Goal: Task Accomplishment & Management: Complete application form

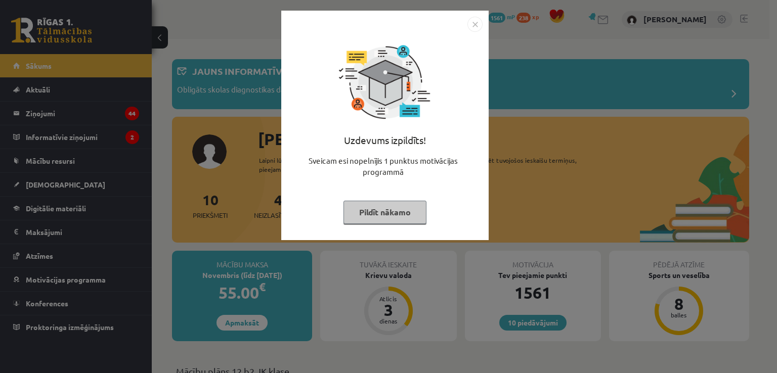
click at [360, 218] on button "Pildīt nākamo" at bounding box center [384, 212] width 83 height 23
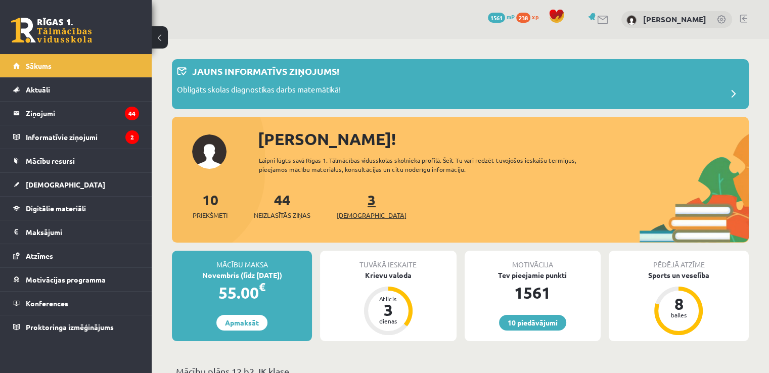
click at [358, 205] on link "3 Ieskaites" at bounding box center [372, 206] width 70 height 30
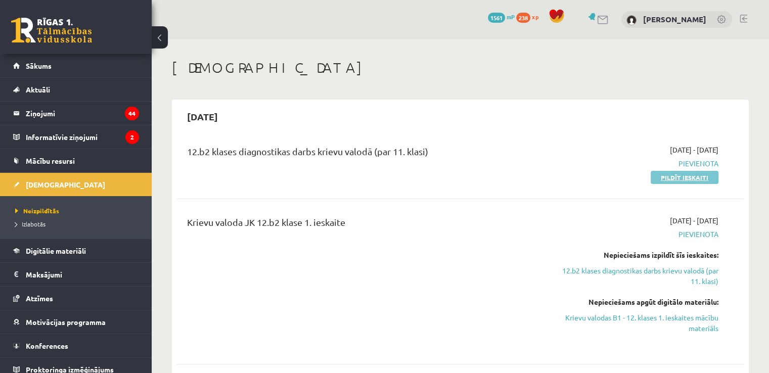
click at [683, 176] on link "Pildīt ieskaiti" at bounding box center [685, 177] width 68 height 13
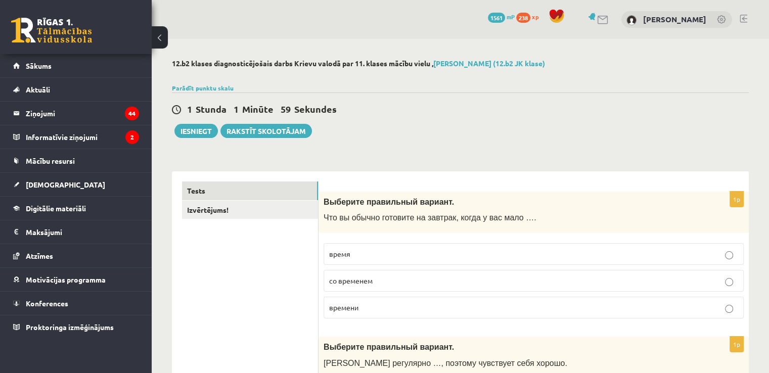
drag, startPoint x: 322, startPoint y: 201, endPoint x: 379, endPoint y: 169, distance: 65.2
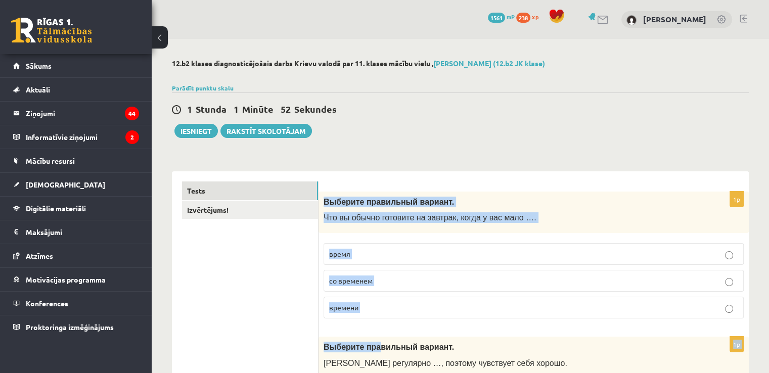
click at [544, 219] on p "Что вы обычно готовите на завтрак, когда у вас мало …." at bounding box center [509, 217] width 370 height 11
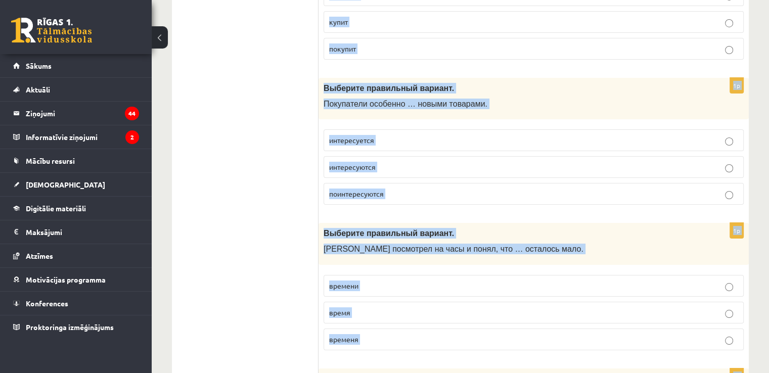
scroll to position [3967, 0]
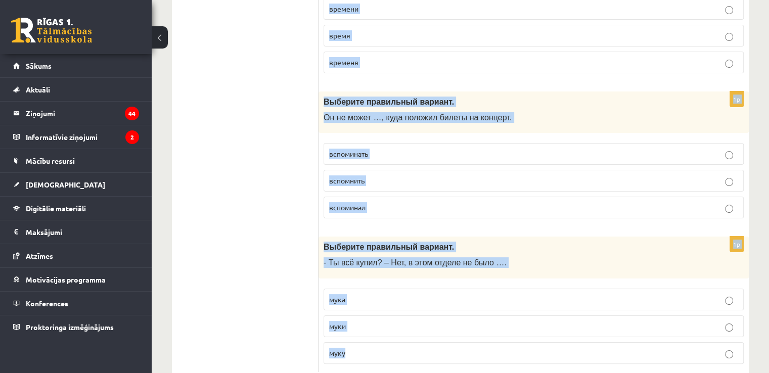
drag, startPoint x: 323, startPoint y: 199, endPoint x: 628, endPoint y: 389, distance: 359.1
copy form "Выберите правильный вариант. Что вы обычно готовите на завтрак, когда у вас мал…"
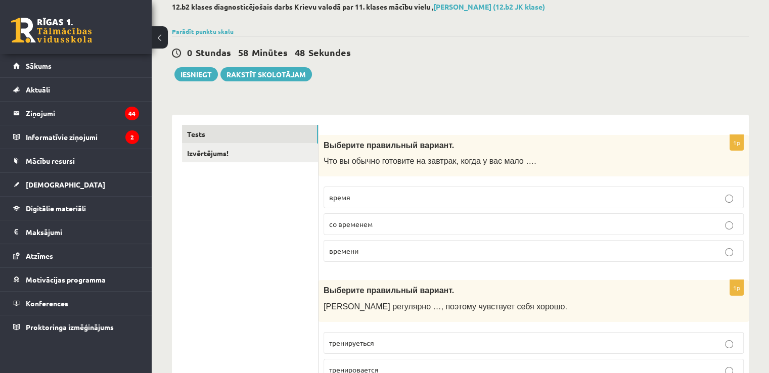
scroll to position [67, 0]
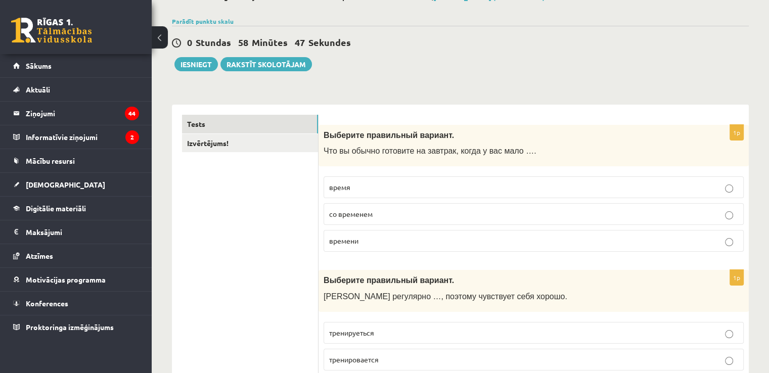
click at [437, 245] on label "времени" at bounding box center [534, 241] width 420 height 22
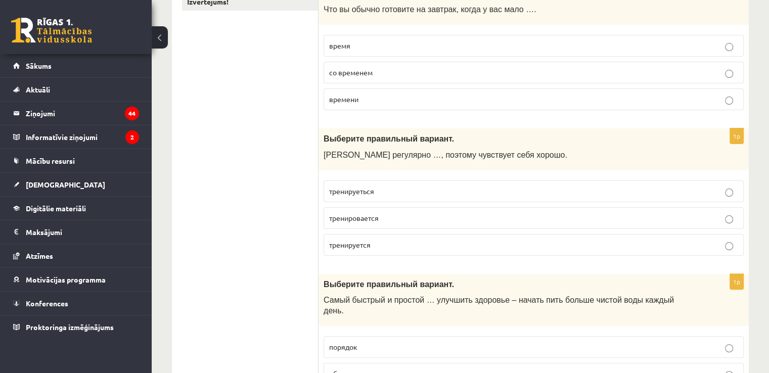
scroll to position [229, 0]
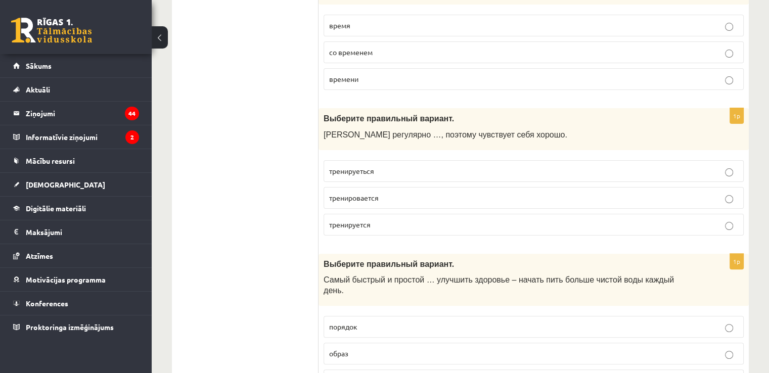
drag, startPoint x: 366, startPoint y: 225, endPoint x: 348, endPoint y: 229, distance: 18.2
click at [348, 229] on p "тренируется" at bounding box center [533, 224] width 409 height 11
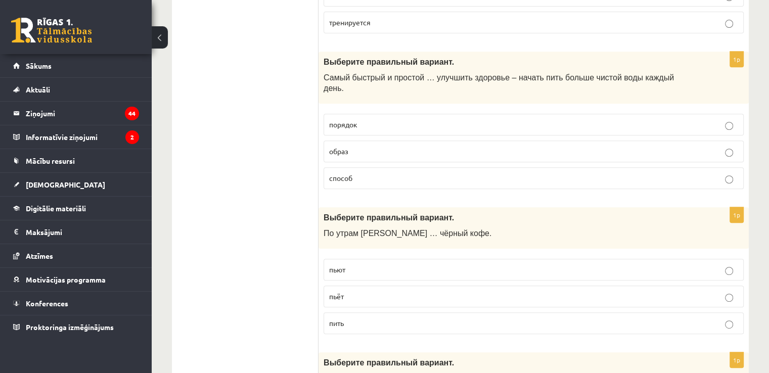
scroll to position [451, 0]
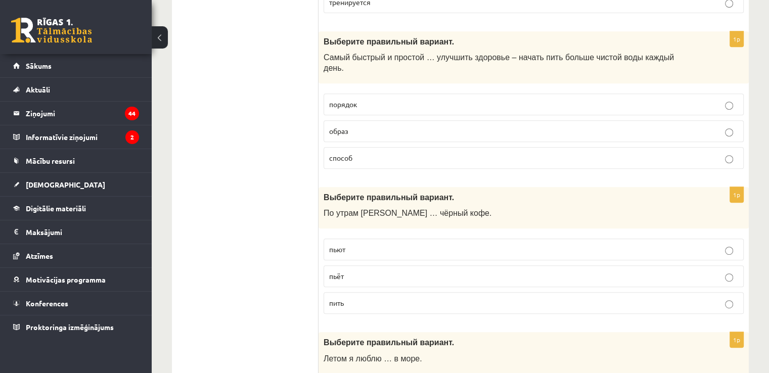
click at [359, 153] on p "способ" at bounding box center [533, 158] width 409 height 11
click at [674, 153] on p "способ" at bounding box center [533, 158] width 409 height 11
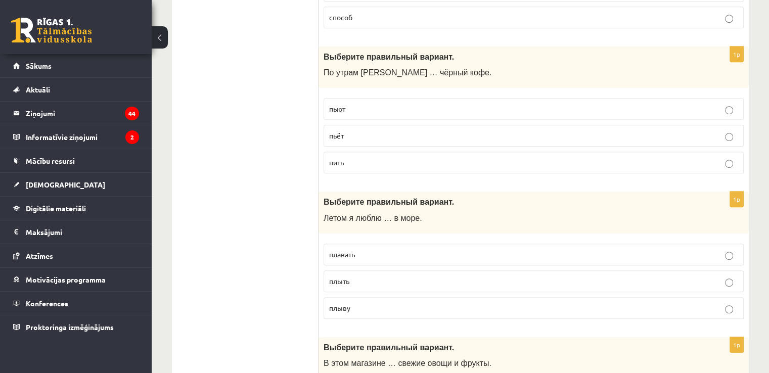
scroll to position [593, 0]
click at [376, 129] on p "пьёт" at bounding box center [533, 134] width 409 height 11
click at [368, 248] on p "плавать" at bounding box center [533, 253] width 409 height 11
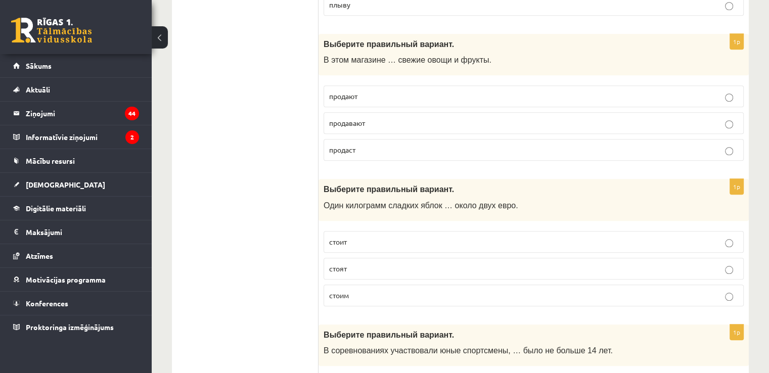
scroll to position [896, 0]
click at [347, 90] on p "продают" at bounding box center [533, 95] width 409 height 11
click at [514, 236] on p "стоит" at bounding box center [533, 241] width 409 height 11
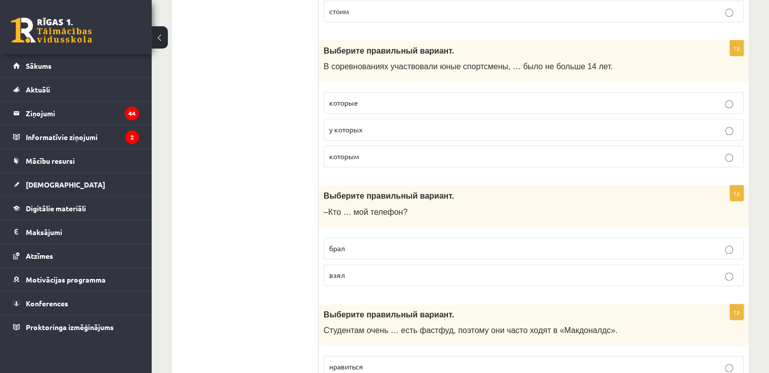
scroll to position [1200, 0]
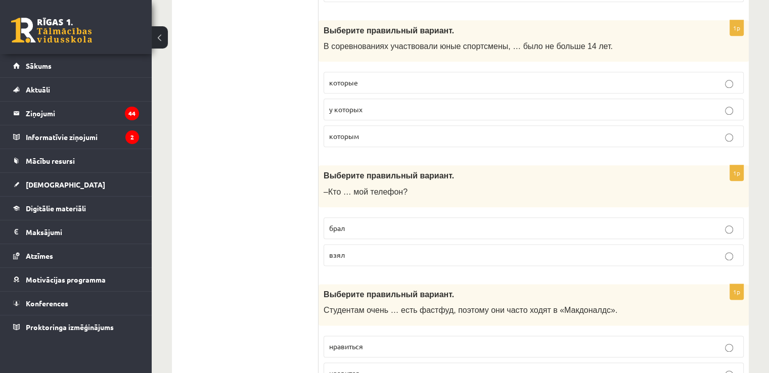
click at [362, 131] on p "которым" at bounding box center [533, 136] width 409 height 11
click at [352, 250] on p "взял" at bounding box center [533, 255] width 409 height 11
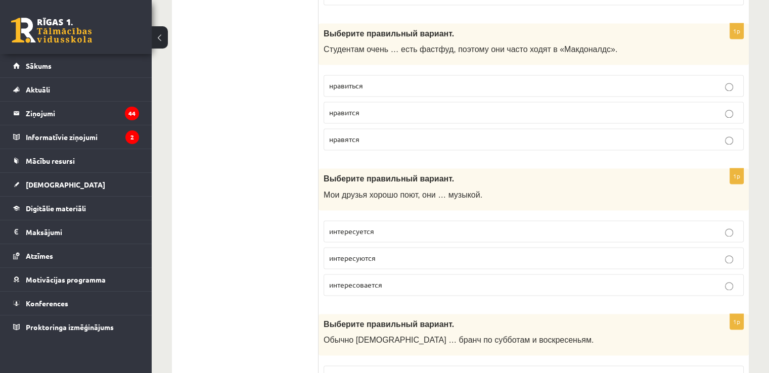
scroll to position [1462, 0]
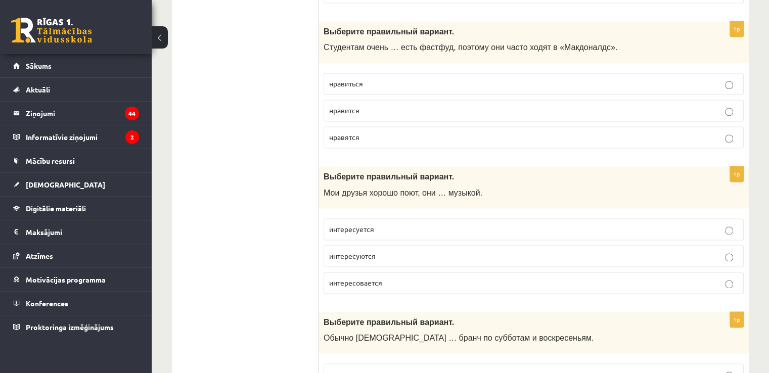
click at [346, 106] on span "нравится" at bounding box center [344, 110] width 30 height 9
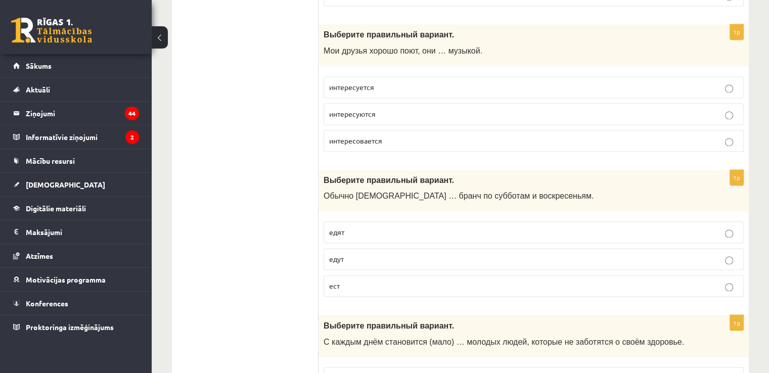
scroll to position [1610, 0]
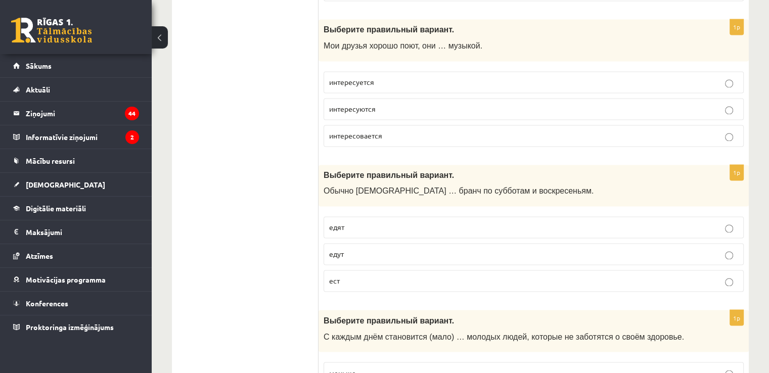
click at [370, 104] on span "интересуются" at bounding box center [352, 108] width 47 height 9
click at [372, 222] on p "едят" at bounding box center [533, 227] width 409 height 11
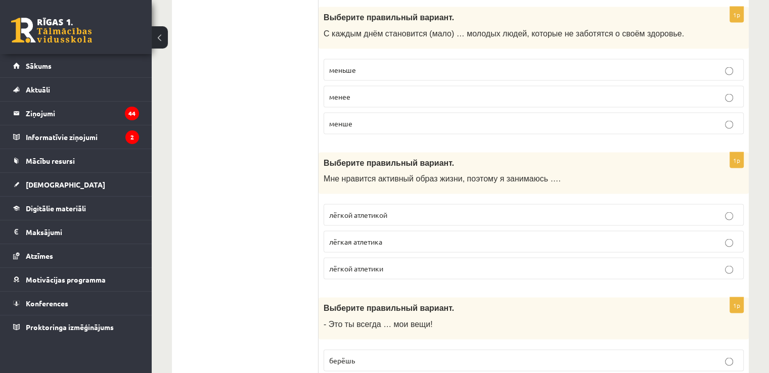
scroll to position [1933, 0]
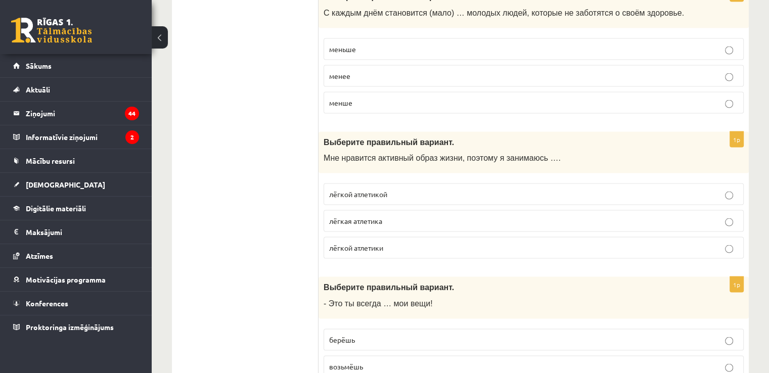
click at [367, 38] on label "меньше" at bounding box center [534, 49] width 420 height 22
click at [395, 189] on p "лёгкой атлетикой" at bounding box center [533, 194] width 409 height 11
click at [760, 198] on div "**********" at bounding box center [460, 271] width 617 height 4330
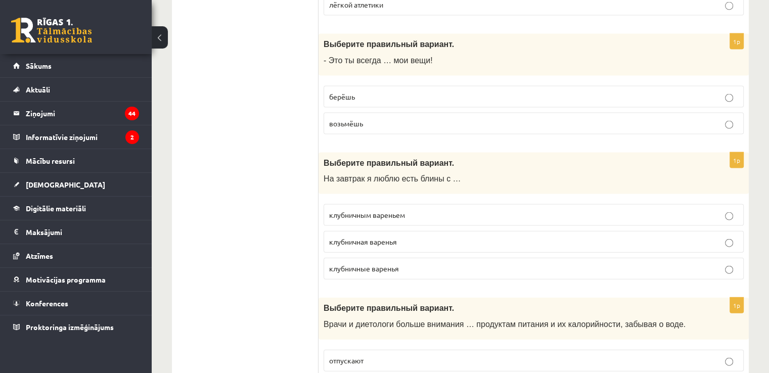
scroll to position [2196, 0]
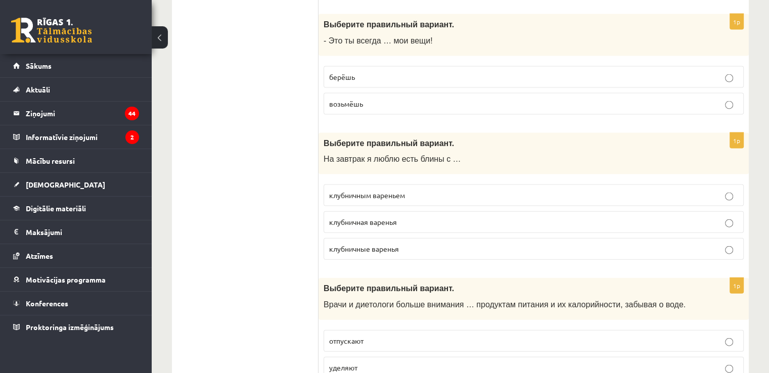
click at [421, 72] on p "берёшь" at bounding box center [533, 77] width 409 height 11
click at [394, 191] on span "клубничным вареньем" at bounding box center [367, 195] width 76 height 9
click at [758, 220] on div "**********" at bounding box center [460, 8] width 617 height 4330
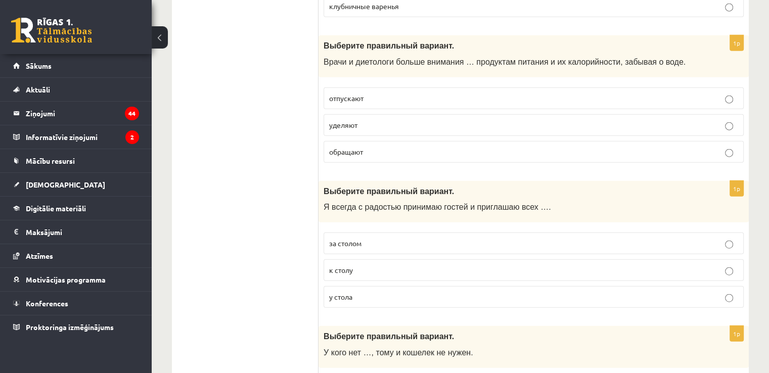
scroll to position [2459, 0]
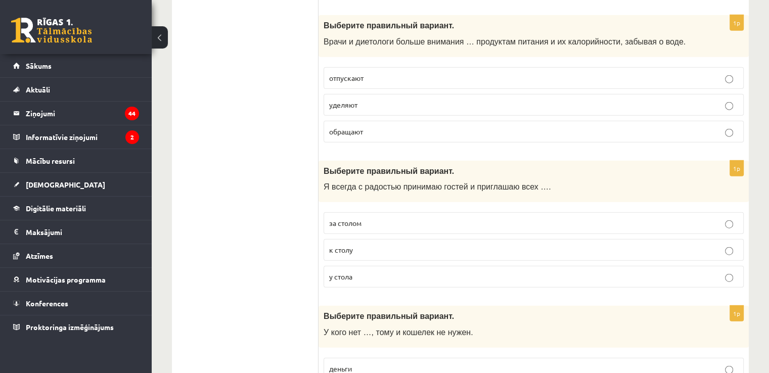
click at [382, 94] on label "уделяют" at bounding box center [534, 105] width 420 height 22
click at [358, 245] on p "к столу" at bounding box center [533, 250] width 409 height 11
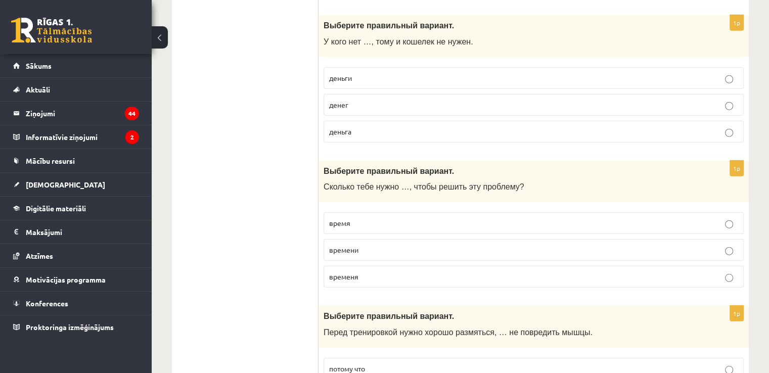
scroll to position [2755, 0]
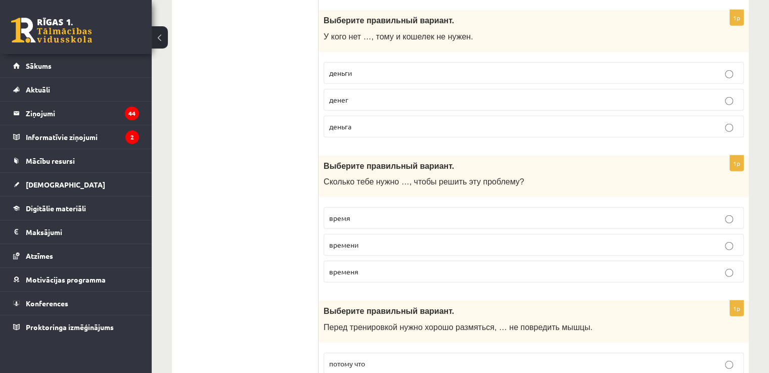
click at [438, 95] on p "денег" at bounding box center [533, 100] width 409 height 11
click at [603, 240] on p "времени" at bounding box center [533, 245] width 409 height 11
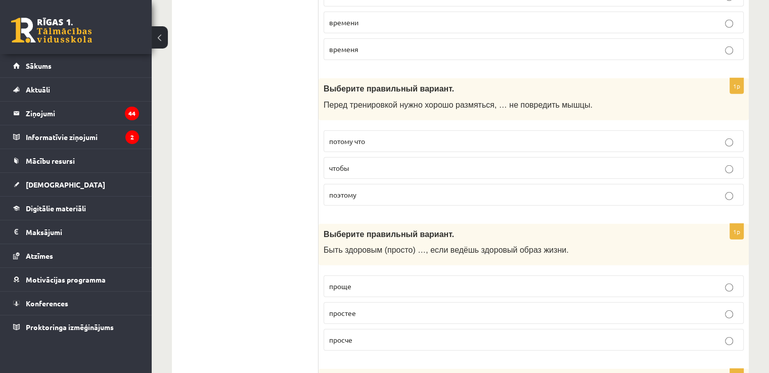
scroll to position [2998, 0]
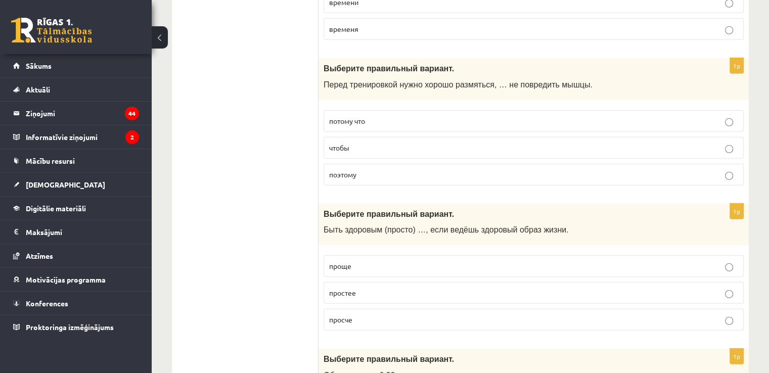
click at [600, 143] on p "чтобы" at bounding box center [533, 148] width 409 height 11
click at [480, 261] on p "проще" at bounding box center [533, 266] width 409 height 11
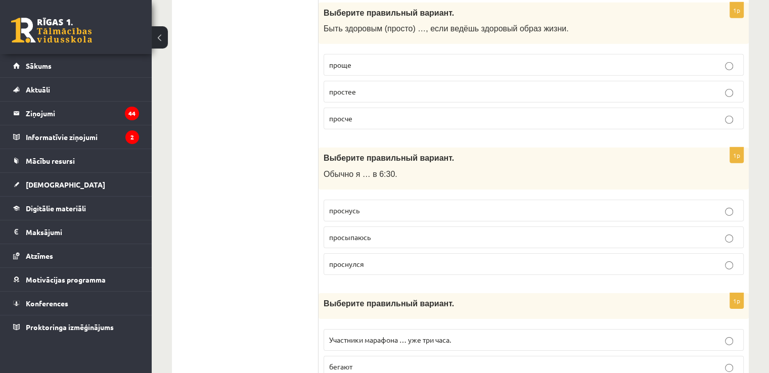
scroll to position [3200, 0]
click at [550, 224] on fieldset "проснусь просыпаюсь проснулся" at bounding box center [534, 235] width 420 height 83
click at [555, 231] on p "просыпаюсь" at bounding box center [533, 236] width 409 height 11
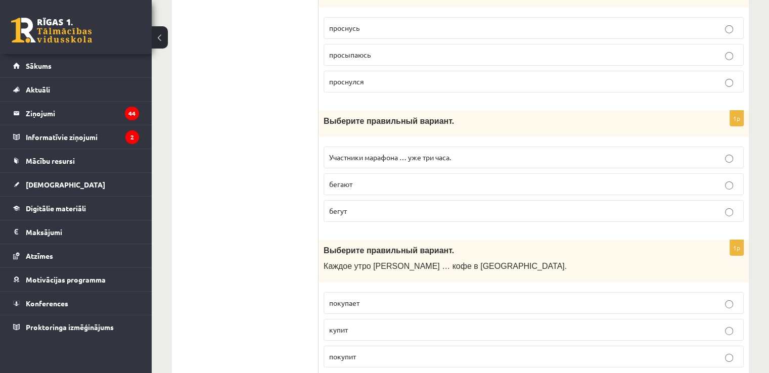
scroll to position [3382, 0]
click at [501, 205] on p "бегут" at bounding box center [533, 210] width 409 height 11
click at [393, 297] on p "покупает" at bounding box center [533, 302] width 409 height 11
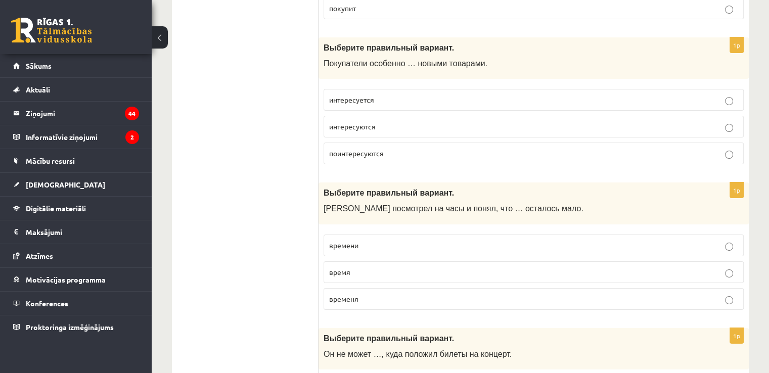
scroll to position [3746, 0]
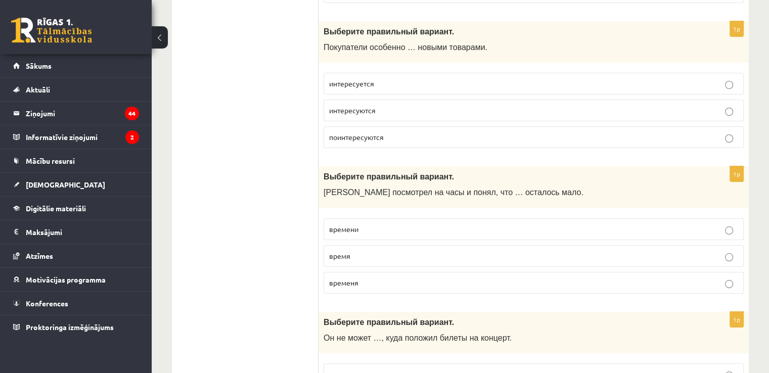
click at [469, 132] on p "поинтересуются" at bounding box center [533, 137] width 409 height 11
click at [472, 218] on label "времени" at bounding box center [534, 229] width 420 height 22
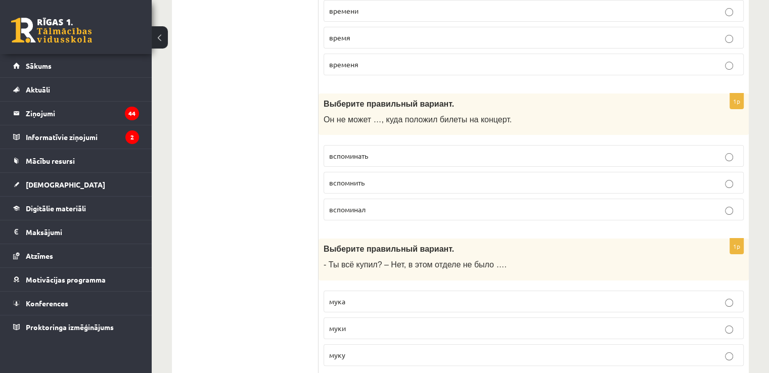
scroll to position [3967, 0]
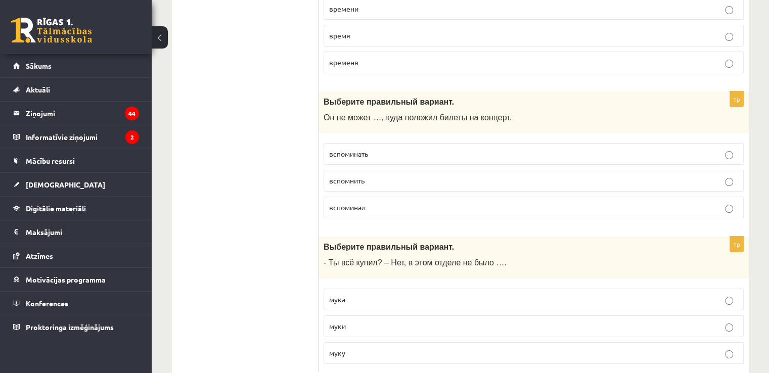
click at [527, 175] on p "вспомнить" at bounding box center [533, 180] width 409 height 11
click at [357, 321] on p "муки" at bounding box center [533, 326] width 409 height 11
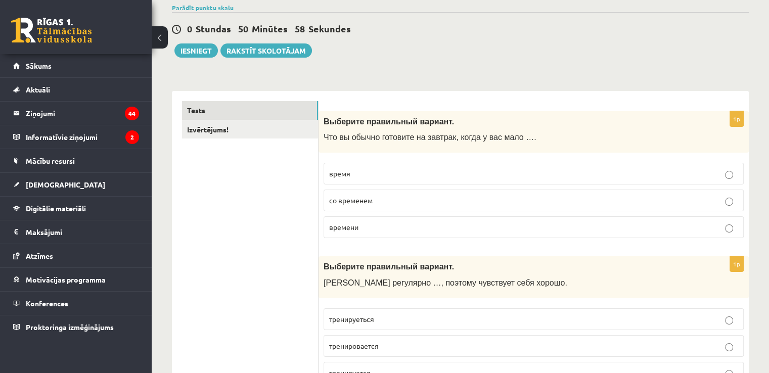
scroll to position [0, 0]
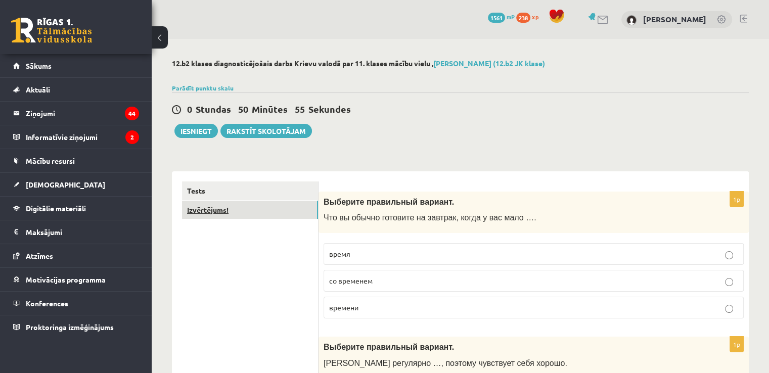
click at [288, 206] on link "Izvērtējums!" at bounding box center [250, 210] width 136 height 19
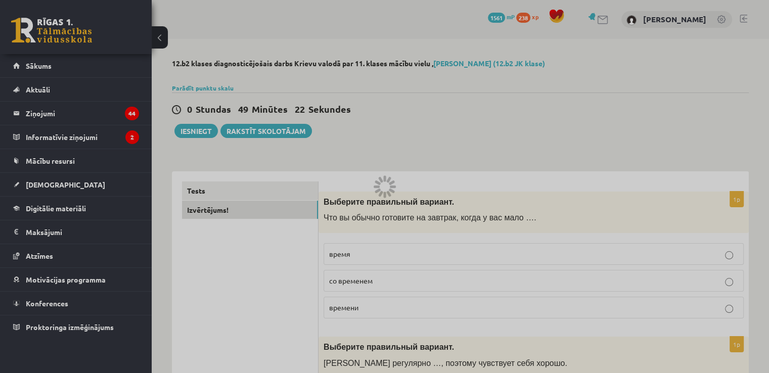
click at [251, 208] on div at bounding box center [384, 186] width 769 height 373
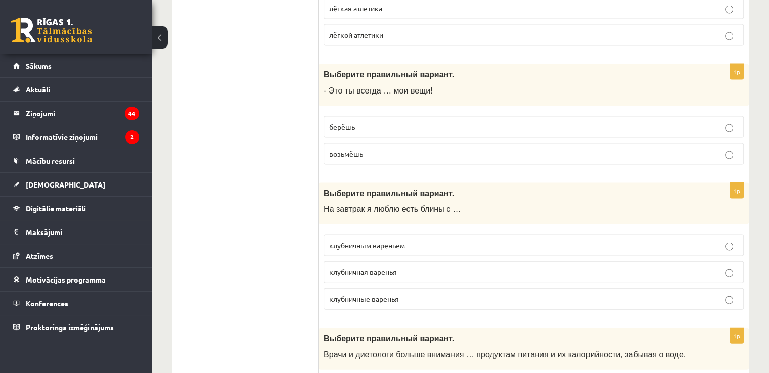
scroll to position [2156, 0]
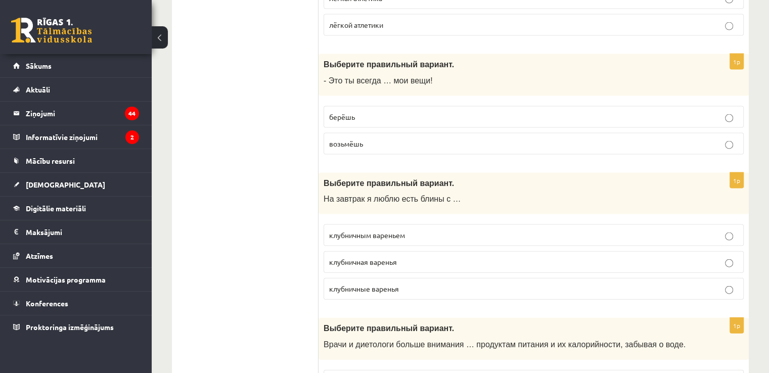
click at [494, 106] on label "берёшь" at bounding box center [534, 117] width 420 height 22
click at [391, 231] on span "клубничным вареньем" at bounding box center [367, 235] width 76 height 9
click at [762, 245] on div "**********" at bounding box center [460, 48] width 617 height 4330
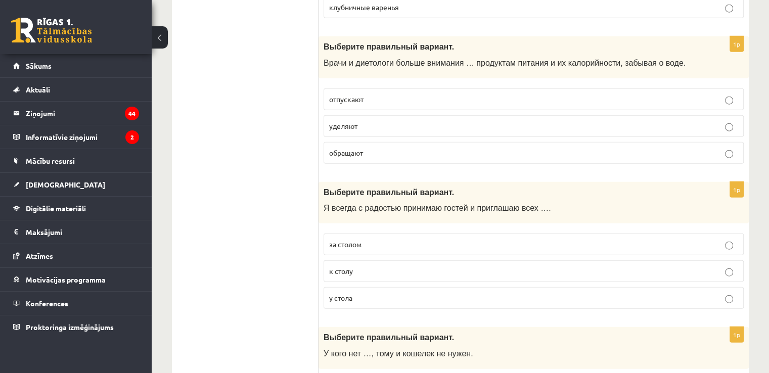
scroll to position [2440, 0]
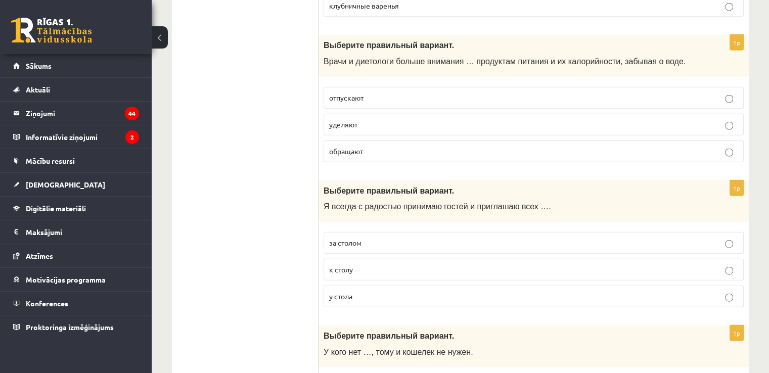
click at [598, 114] on label "уделяют" at bounding box center [534, 125] width 420 height 22
click at [554, 264] on p "к столу" at bounding box center [533, 269] width 409 height 11
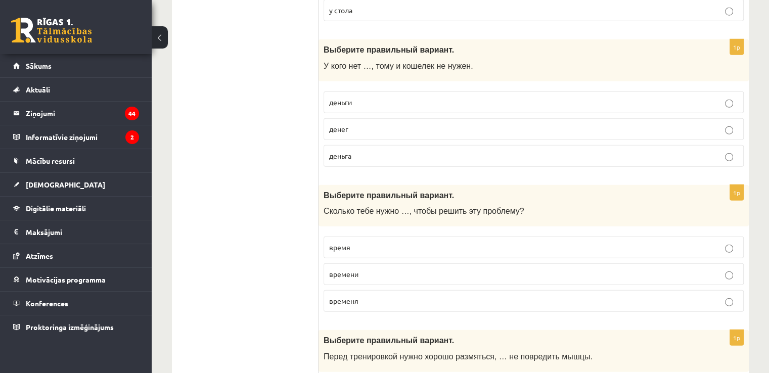
scroll to position [2731, 0]
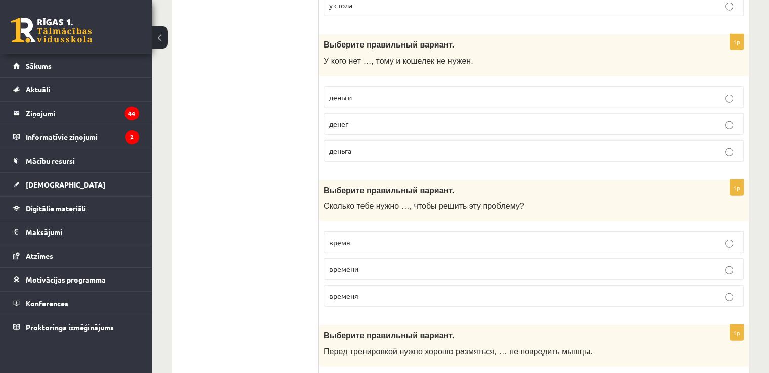
click at [487, 119] on p "денег" at bounding box center [533, 124] width 409 height 11
click at [507, 264] on p "времени" at bounding box center [533, 269] width 409 height 11
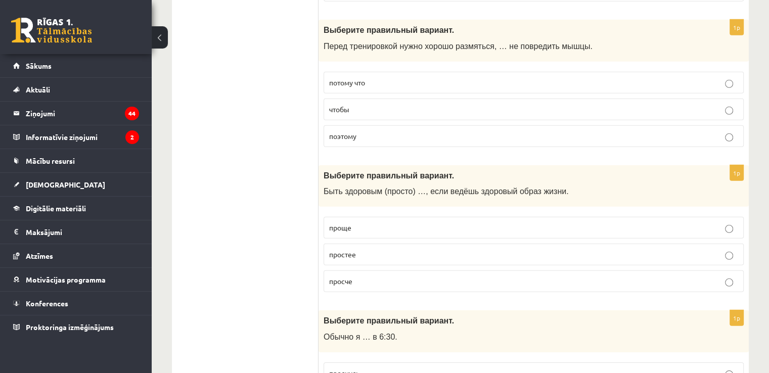
scroll to position [3046, 0]
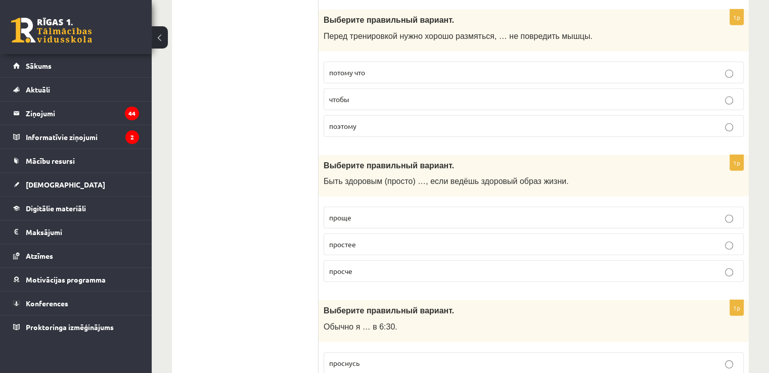
click at [650, 88] on label "чтобы" at bounding box center [534, 99] width 420 height 22
click at [676, 207] on label "проще" at bounding box center [534, 218] width 420 height 22
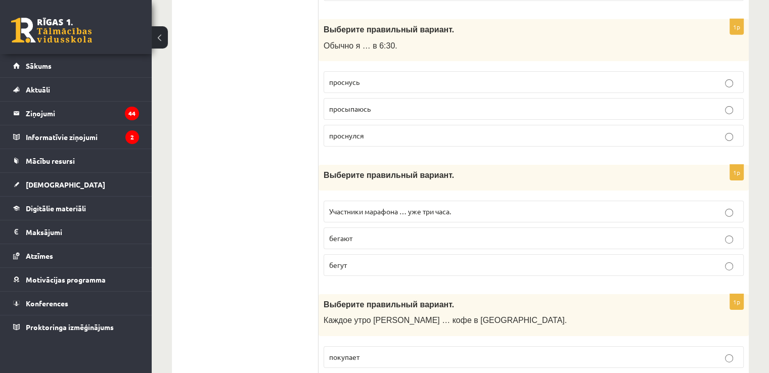
scroll to position [3317, 0]
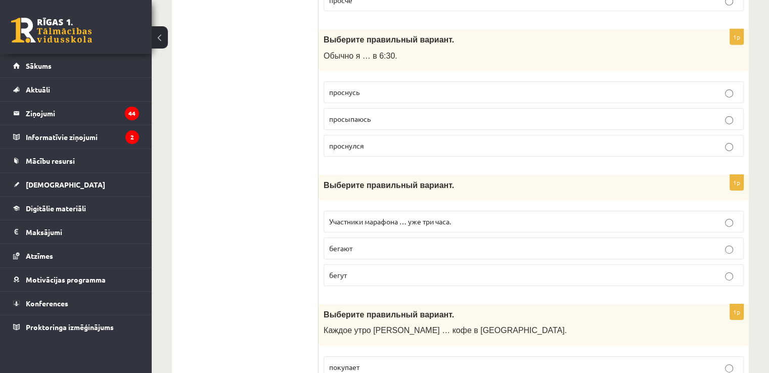
click at [721, 108] on label "просыпаюсь" at bounding box center [534, 119] width 420 height 22
click at [601, 264] on label "бегут" at bounding box center [534, 275] width 420 height 22
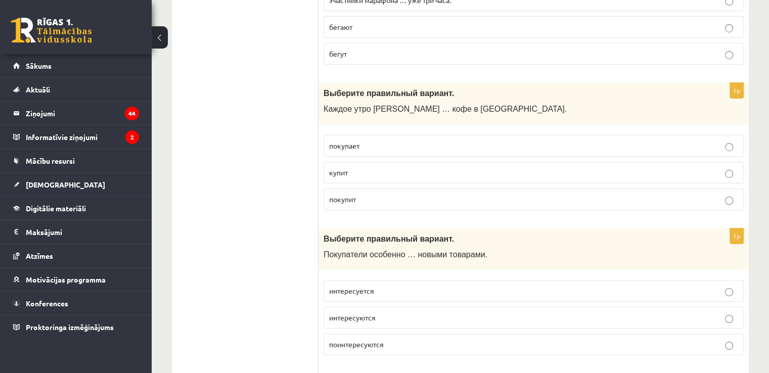
scroll to position [3564, 0]
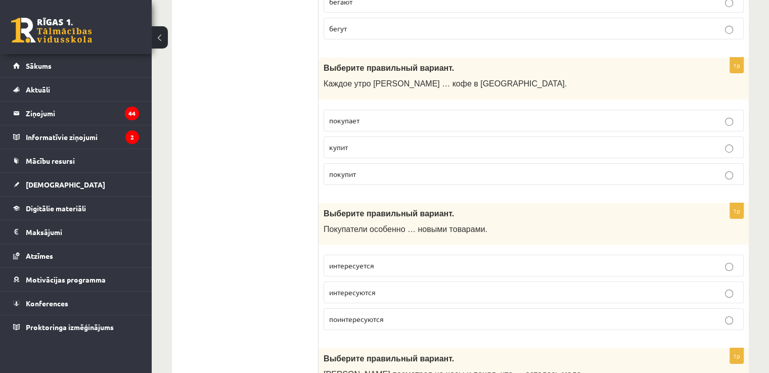
click at [430, 282] on label "интересуются" at bounding box center [534, 293] width 420 height 22
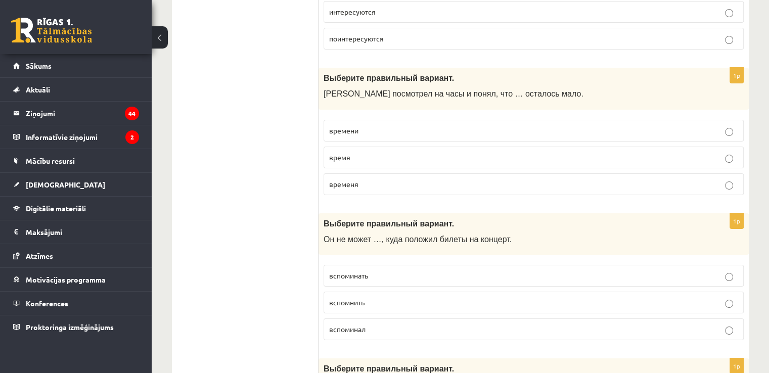
scroll to position [3840, 0]
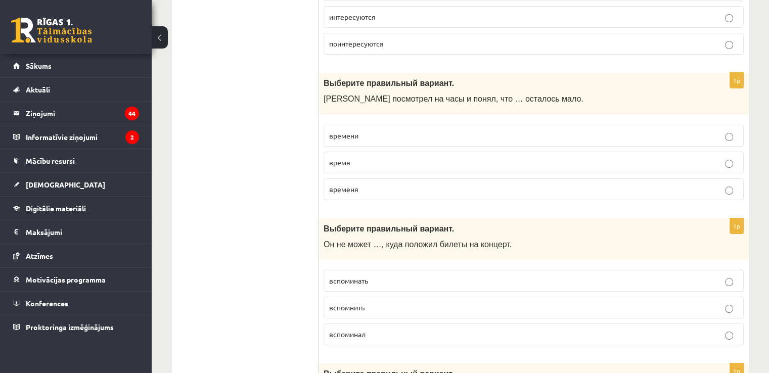
click at [562, 130] on p "времени" at bounding box center [533, 135] width 409 height 11
click at [419, 302] on p "вспомнить" at bounding box center [533, 307] width 409 height 11
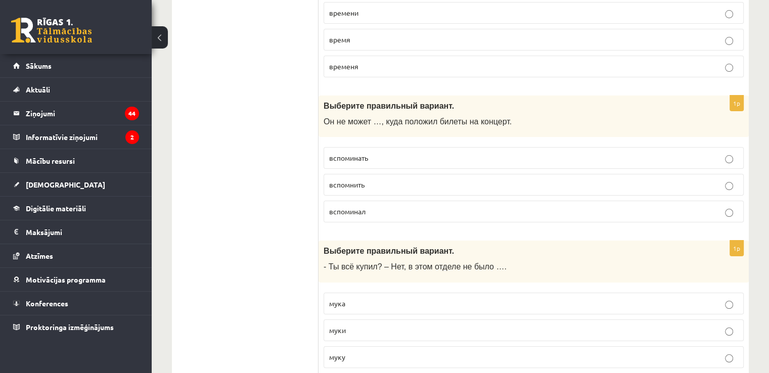
scroll to position [3967, 0]
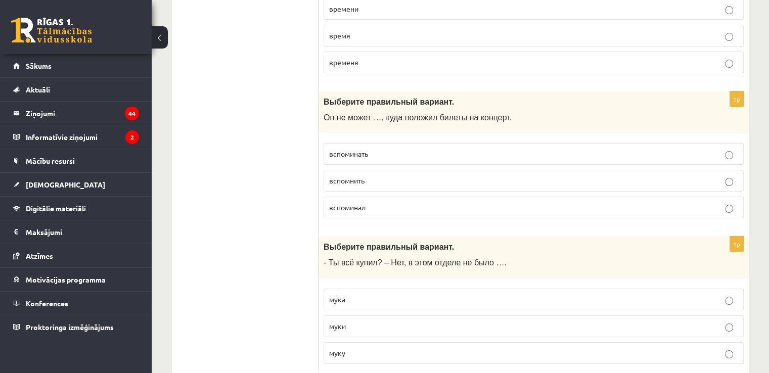
click at [548, 321] on p "муки" at bounding box center [533, 326] width 409 height 11
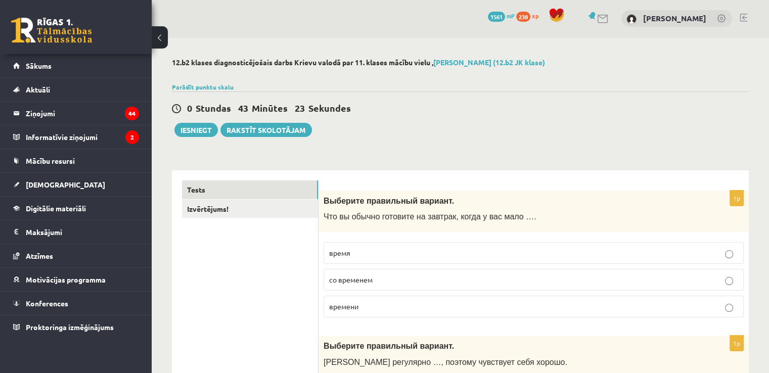
scroll to position [0, 0]
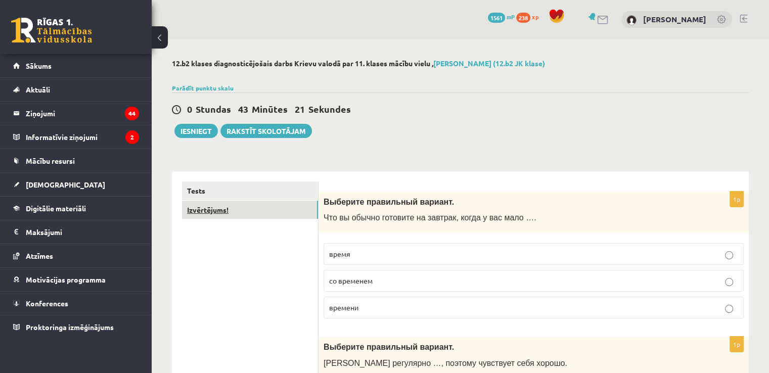
click at [288, 210] on link "Izvērtējums!" at bounding box center [250, 210] width 136 height 19
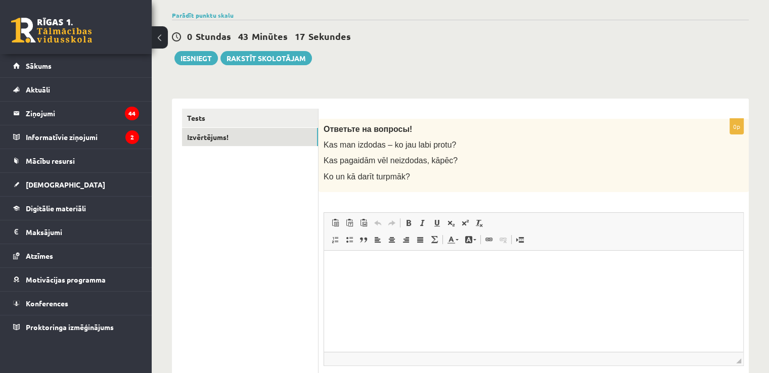
scroll to position [75, 0]
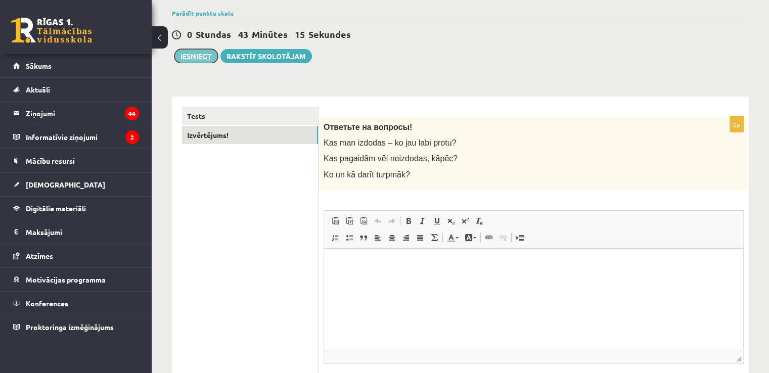
click at [202, 62] on button "Iesniegt" at bounding box center [195, 56] width 43 height 14
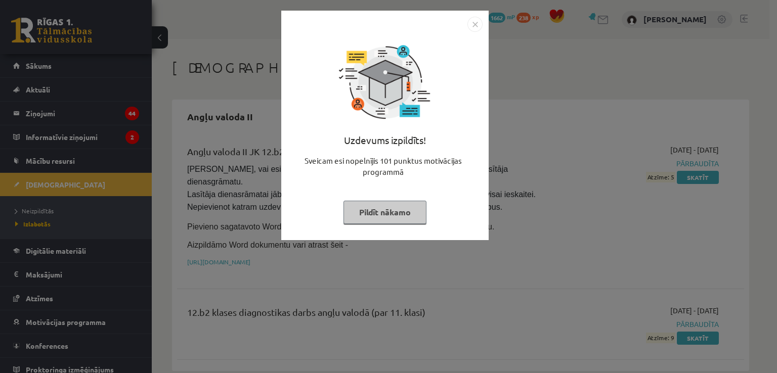
click at [413, 217] on button "Pildīt nākamo" at bounding box center [384, 212] width 83 height 23
